Goal: Task Accomplishment & Management: Manage account settings

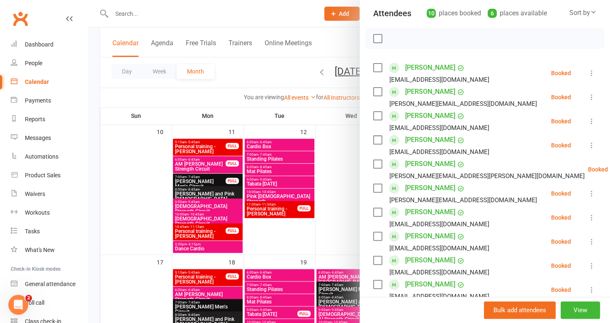
scroll to position [41, 0]
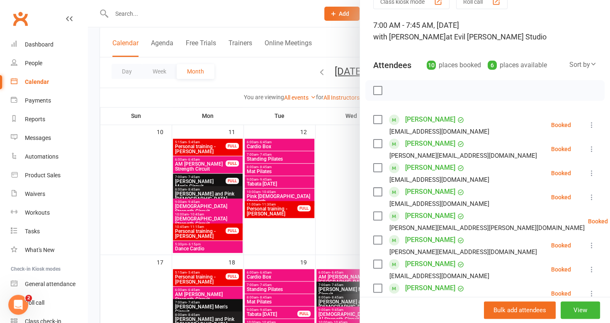
click at [272, 74] on div at bounding box center [349, 161] width 522 height 323
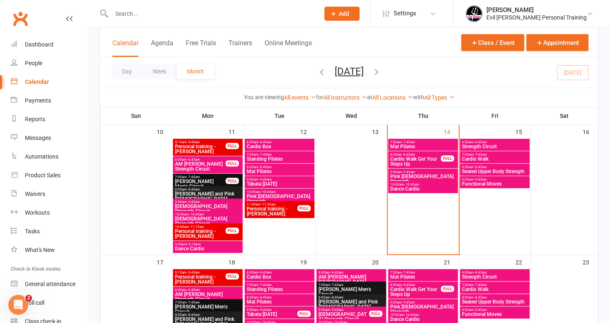
click at [496, 169] on span "Seated Upper Body Strength" at bounding box center [495, 171] width 66 height 5
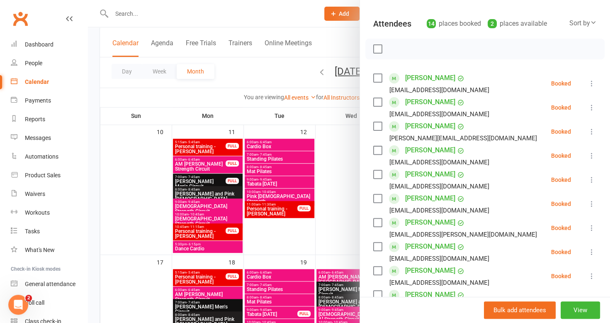
scroll to position [0, 0]
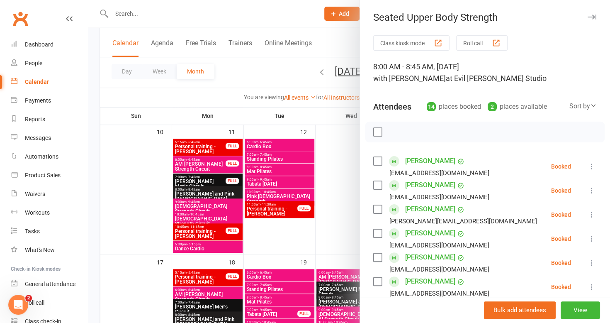
click at [96, 104] on div at bounding box center [349, 161] width 522 height 323
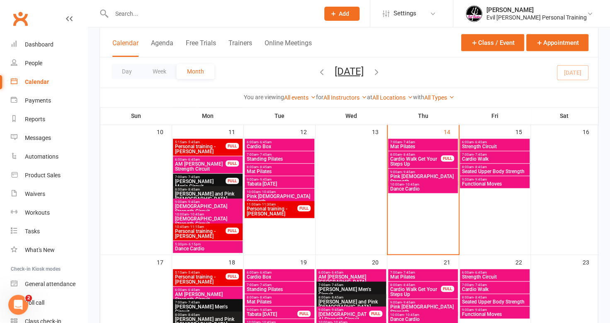
click at [497, 183] on span "Functional Moves" at bounding box center [495, 183] width 66 height 5
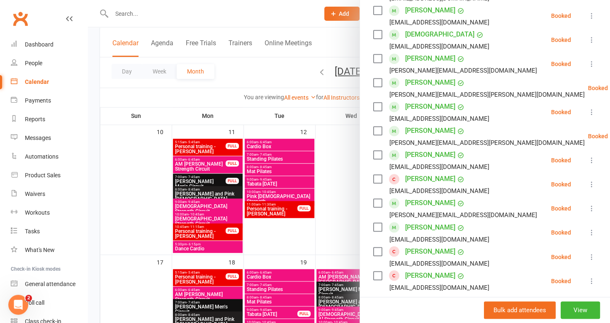
scroll to position [332, 0]
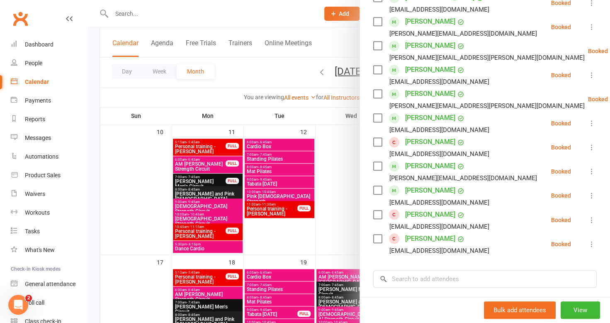
click at [126, 133] on div at bounding box center [349, 161] width 522 height 323
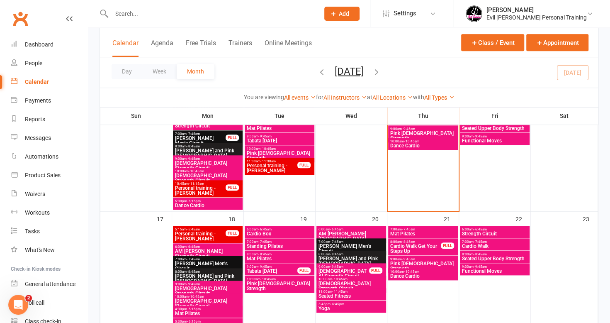
scroll to position [415, 0]
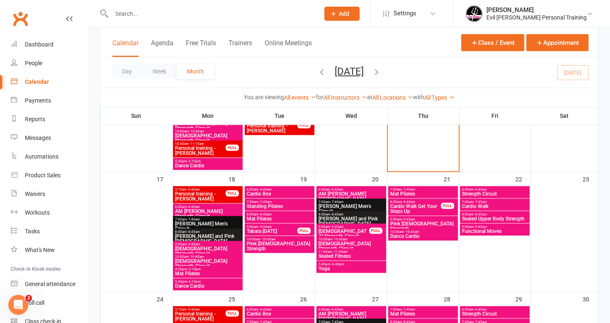
click at [252, 205] on span "Standing Pilates" at bounding box center [279, 206] width 66 height 5
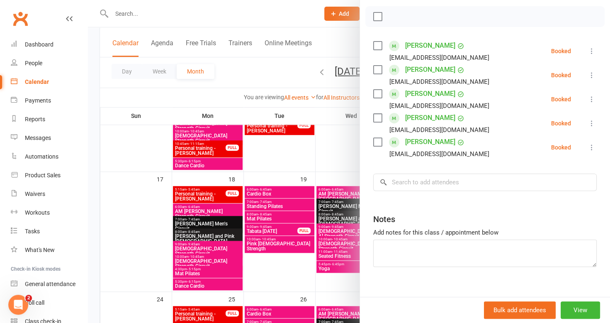
scroll to position [124, 0]
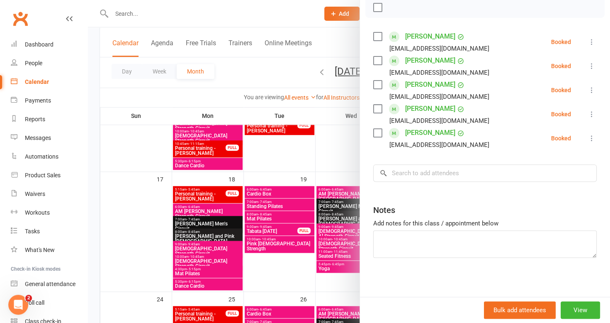
click at [294, 222] on div at bounding box center [349, 161] width 522 height 323
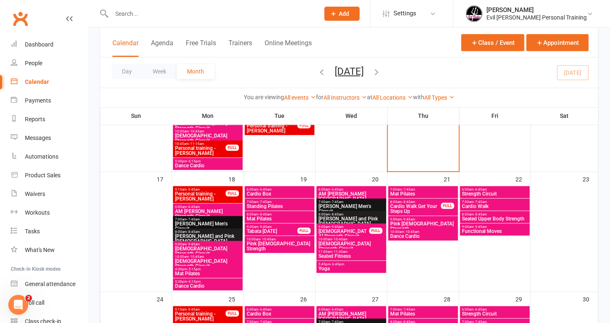
click at [277, 217] on span "Mat Pilates" at bounding box center [279, 218] width 66 height 5
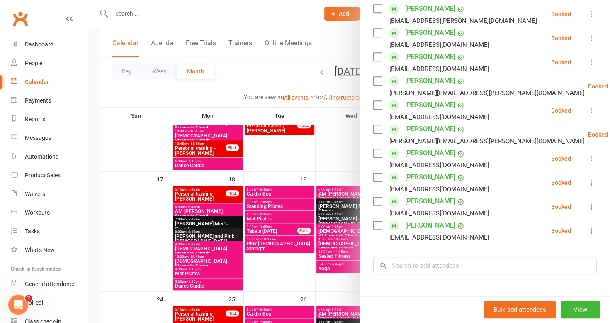
scroll to position [249, 0]
click at [280, 225] on div at bounding box center [349, 161] width 522 height 323
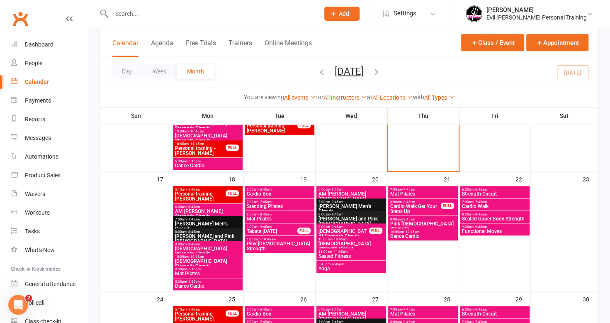
click at [281, 241] on span "Pink [DEMOGRAPHIC_DATA] Strength" at bounding box center [279, 246] width 66 height 10
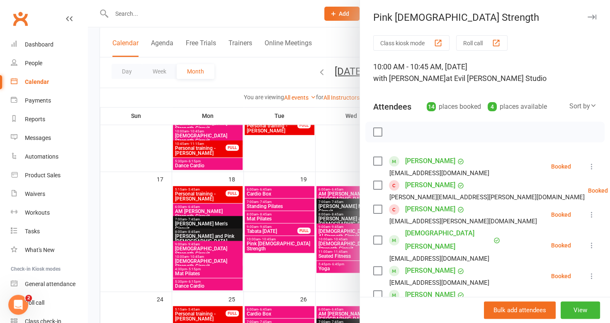
click at [282, 189] on div at bounding box center [349, 161] width 522 height 323
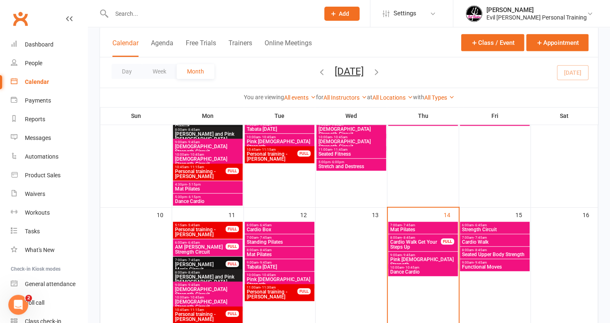
click at [274, 264] on span "Tabata [DATE]" at bounding box center [279, 266] width 66 height 5
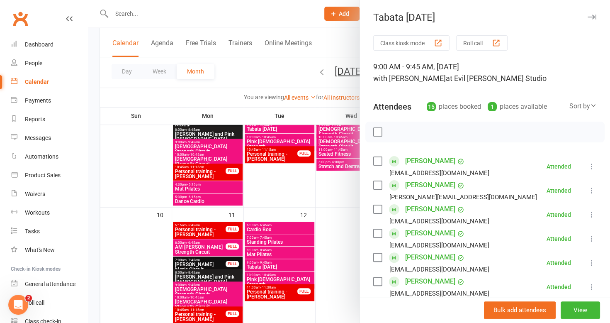
click at [268, 250] on div at bounding box center [349, 161] width 522 height 323
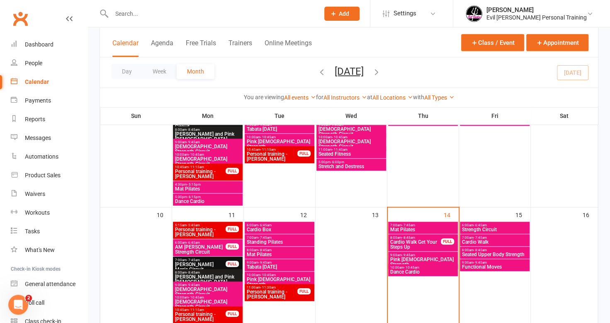
click at [268, 250] on span "- 8:45am" at bounding box center [264, 250] width 13 height 4
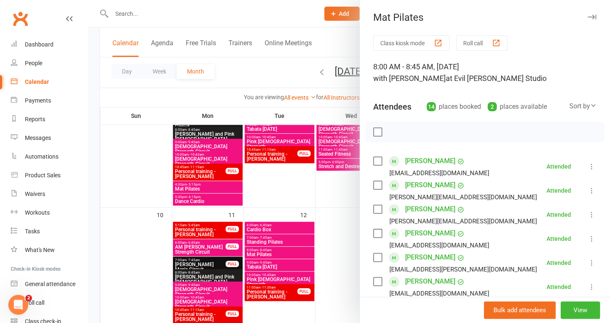
click at [274, 240] on div at bounding box center [349, 161] width 522 height 323
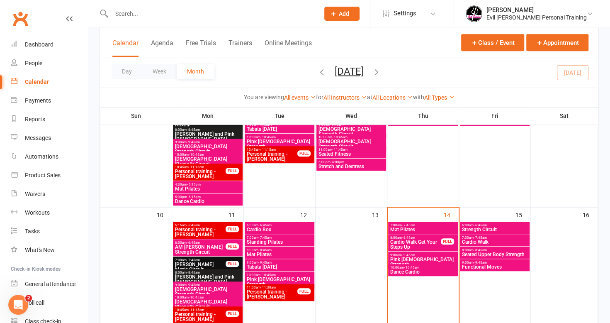
click at [274, 240] on span "Standing Pilates" at bounding box center [279, 241] width 66 height 5
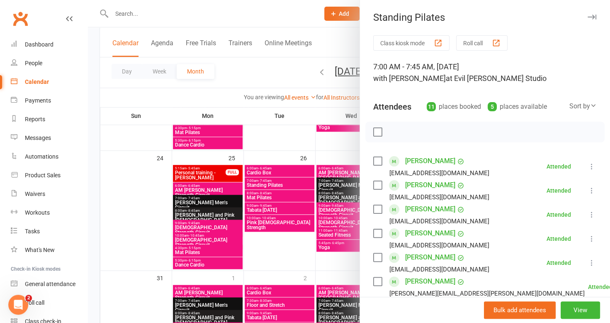
scroll to position [581, 0]
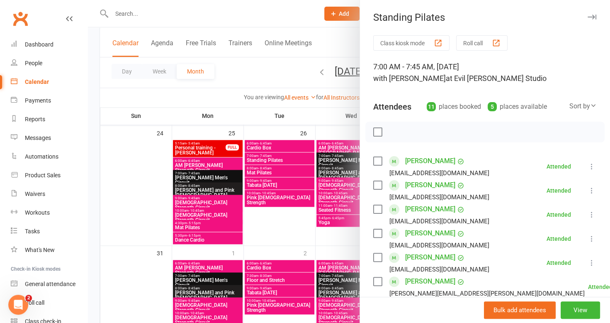
click at [286, 243] on div at bounding box center [349, 161] width 522 height 323
